Goal: Information Seeking & Learning: Learn about a topic

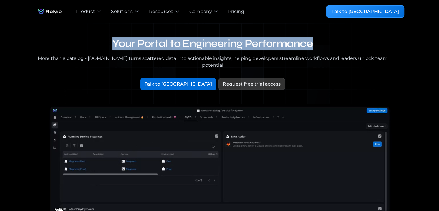
drag, startPoint x: 317, startPoint y: 44, endPoint x: 110, endPoint y: 43, distance: 207.5
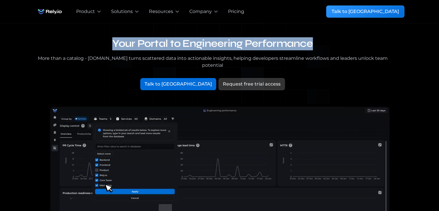
click at [110, 43] on h1 "Your Portal to Engineering Performance" at bounding box center [212, 43] width 355 height 13
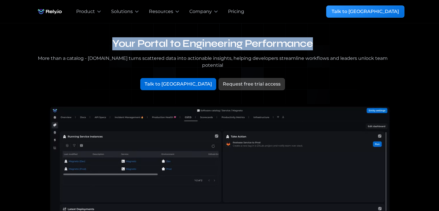
click at [110, 43] on h1 "Your Portal to Engineering Performance" at bounding box center [212, 43] width 355 height 13
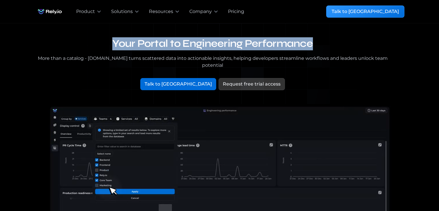
drag, startPoint x: 110, startPoint y: 43, endPoint x: 312, endPoint y: 43, distance: 201.7
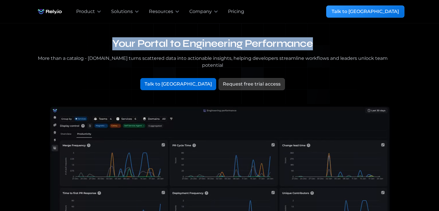
click at [312, 43] on h1 "Your Portal to Engineering Performance" at bounding box center [212, 43] width 355 height 13
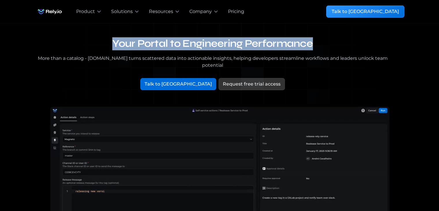
click at [312, 43] on h1 "Your Portal to Engineering Performance" at bounding box center [212, 43] width 355 height 13
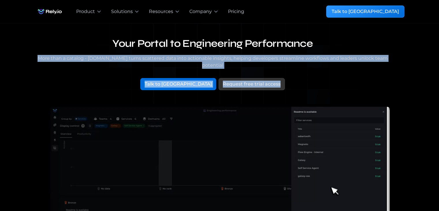
drag, startPoint x: 29, startPoint y: 59, endPoint x: 368, endPoint y: 70, distance: 339.2
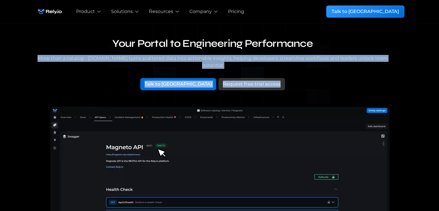
click at [368, 70] on div "Your Portal to Engineering Performance More than a catalog - [DOMAIN_NAME] turn…" at bounding box center [219, 188] width 420 height 330
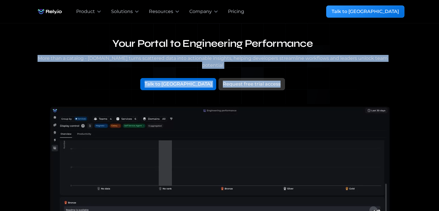
click at [368, 70] on div "Your Portal to Engineering Performance More than a catalog - [DOMAIN_NAME] turn…" at bounding box center [219, 67] width 369 height 60
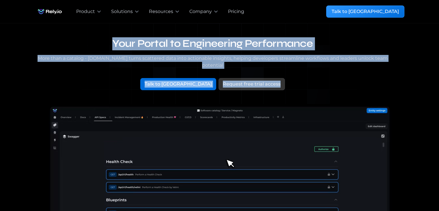
drag, startPoint x: 106, startPoint y: 44, endPoint x: 311, endPoint y: 89, distance: 209.3
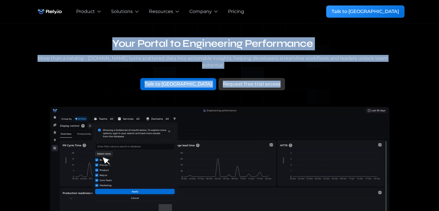
click at [311, 89] on div "Your Portal to Engineering Performance More than a catalog - [DOMAIN_NAME] turn…" at bounding box center [219, 67] width 369 height 60
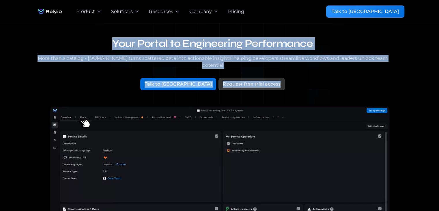
click at [311, 89] on div "Your Portal to Engineering Performance More than a catalog - [DOMAIN_NAME] turn…" at bounding box center [219, 67] width 369 height 60
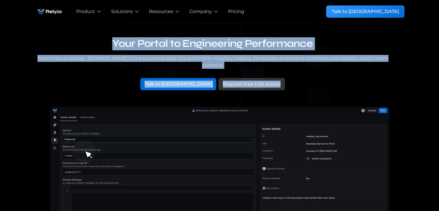
drag, startPoint x: 104, startPoint y: 42, endPoint x: 308, endPoint y: 85, distance: 208.6
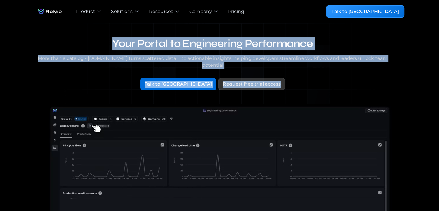
click at [308, 85] on div "Your Portal to Engineering Performance More than a catalog - [DOMAIN_NAME] turn…" at bounding box center [219, 67] width 369 height 60
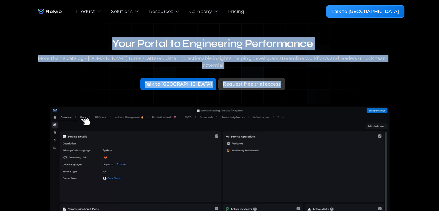
click at [308, 85] on div "Your Portal to Engineering Performance More than a catalog - [DOMAIN_NAME] turn…" at bounding box center [219, 67] width 369 height 60
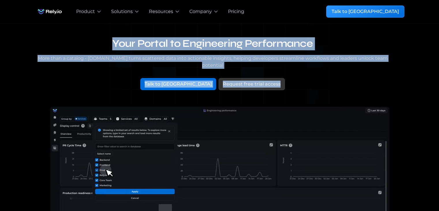
drag, startPoint x: 109, startPoint y: 43, endPoint x: 341, endPoint y: 78, distance: 234.6
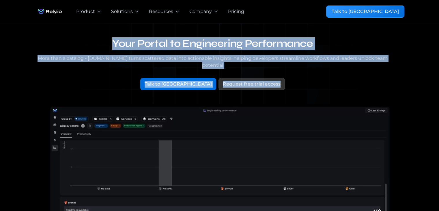
click at [341, 78] on div "Your Portal to Engineering Performance More than a catalog - [DOMAIN_NAME] turn…" at bounding box center [219, 67] width 369 height 60
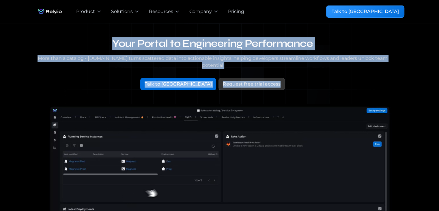
click at [341, 78] on div "Talk to us Request free trial access" at bounding box center [212, 84] width 355 height 12
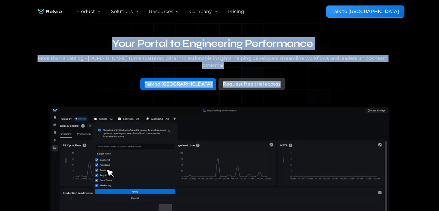
drag, startPoint x: 99, startPoint y: 40, endPoint x: 301, endPoint y: 78, distance: 205.8
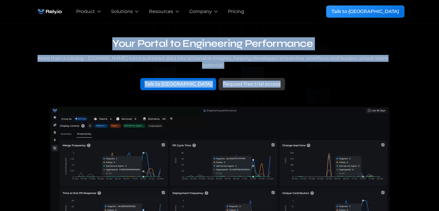
click at [301, 78] on div "Your Portal to Engineering Performance More than a catalog - [DOMAIN_NAME] turn…" at bounding box center [219, 67] width 369 height 60
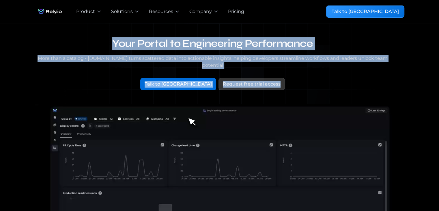
click at [301, 78] on div "Talk to us Request free trial access" at bounding box center [212, 84] width 355 height 12
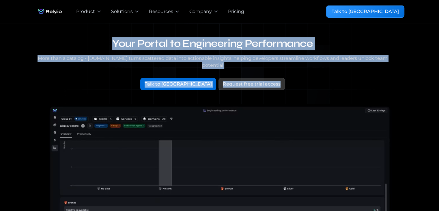
drag, startPoint x: 115, startPoint y: 44, endPoint x: 271, endPoint y: 71, distance: 158.5
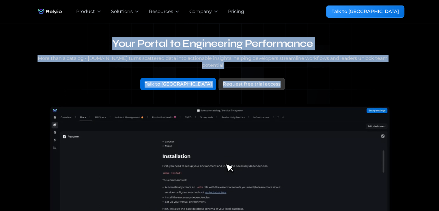
click at [271, 71] on div "Your Portal to Engineering Performance More than a catalog - [DOMAIN_NAME] turn…" at bounding box center [219, 67] width 369 height 60
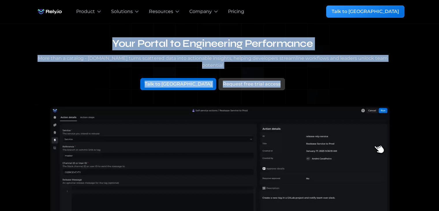
click at [271, 78] on div "Talk to us Request free trial access" at bounding box center [212, 84] width 355 height 12
drag, startPoint x: 105, startPoint y: 43, endPoint x: 288, endPoint y: 67, distance: 184.5
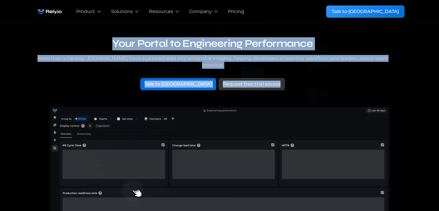
click at [288, 67] on div "Your Portal to Engineering Performance More than a catalog - [DOMAIN_NAME] turn…" at bounding box center [219, 67] width 369 height 60
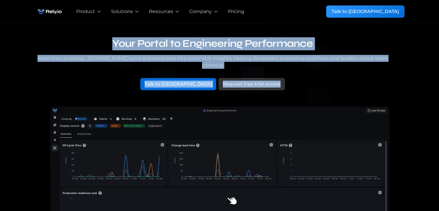
click at [288, 67] on div "Your Portal to Engineering Performance More than a catalog - [DOMAIN_NAME] turn…" at bounding box center [219, 67] width 369 height 60
